Goal: Task Accomplishment & Management: Manage account settings

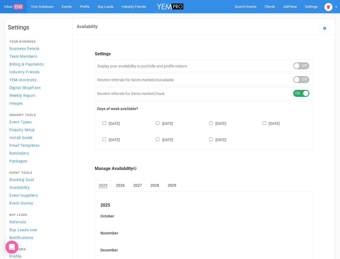
click at [170, 129] on div "[DATE] [DATE] [DATE] [DATE] [DATE] [DATE] [DATE]" at bounding box center [203, 129] width 213 height 32
click at [246, 6] on span "Search Events" at bounding box center [246, 7] width 22 height 4
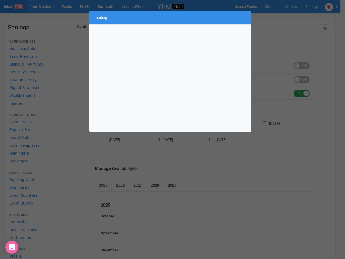
click at [290, 6] on body "Search Events Clients Add New New Client New Event New Enquiry Settings [GEOGRA…" at bounding box center [172, 147] width 345 height 295
click at [278, 17] on div "Loading..." at bounding box center [172, 129] width 345 height 259
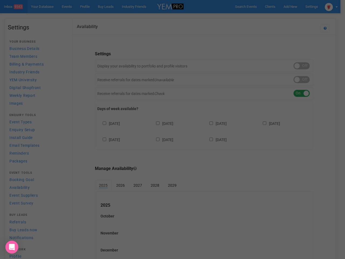
click at [331, 6] on div "Loading..." at bounding box center [172, 129] width 345 height 259
click at [302, 66] on div "Loading..." at bounding box center [172, 129] width 345 height 259
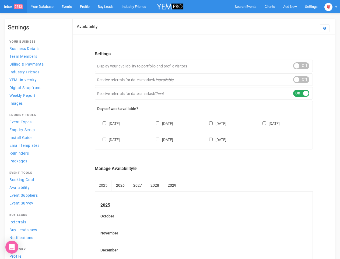
click at [302, 79] on div "ON OFF" at bounding box center [301, 79] width 16 height 7
click at [302, 93] on div "ON OFF" at bounding box center [301, 93] width 16 height 7
click at [204, 131] on div "[DATE] [DATE] [DATE] [DATE] [DATE] [DATE] [DATE]" at bounding box center [203, 129] width 213 height 32
